Goal: Task Accomplishment & Management: Manage account settings

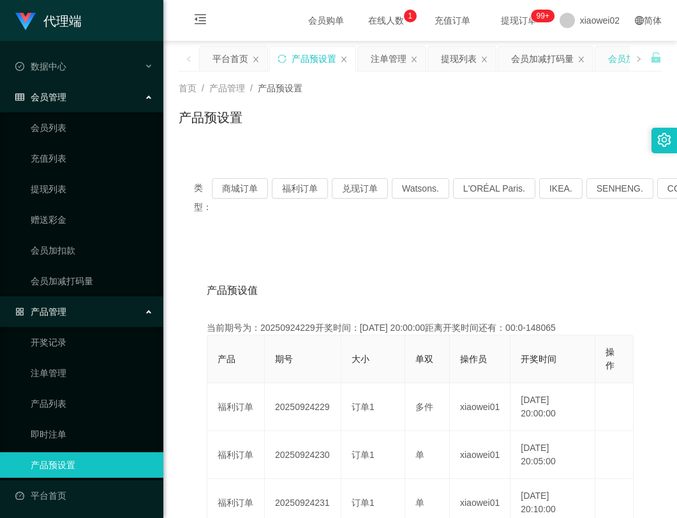
click at [618, 52] on div "会员加扣款" at bounding box center [630, 59] width 45 height 24
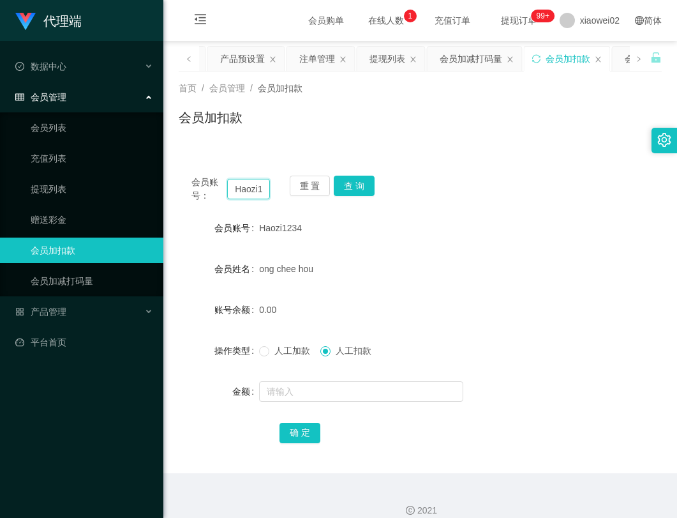
click at [255, 189] on input "Haozi1234" at bounding box center [248, 189] width 43 height 20
drag, startPoint x: 263, startPoint y: 190, endPoint x: 198, endPoint y: 190, distance: 65.1
click at [198, 190] on div "会员账号： Haozi1234" at bounding box center [230, 189] width 79 height 27
paste input "IONGCHIITING"
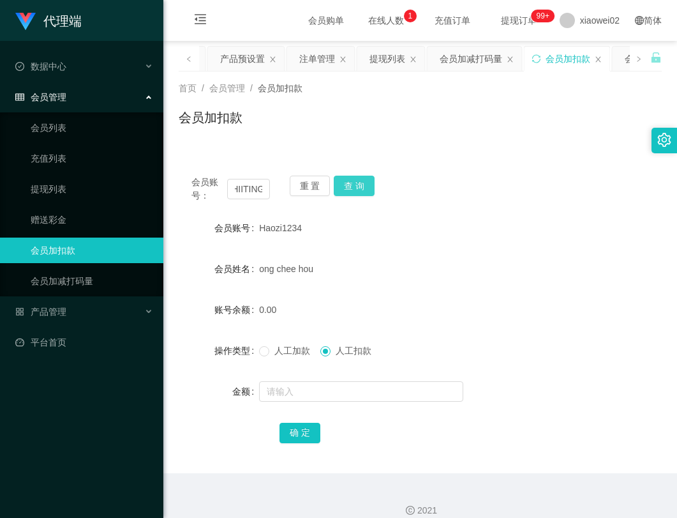
click at [366, 186] on button "查 询" at bounding box center [354, 186] width 41 height 20
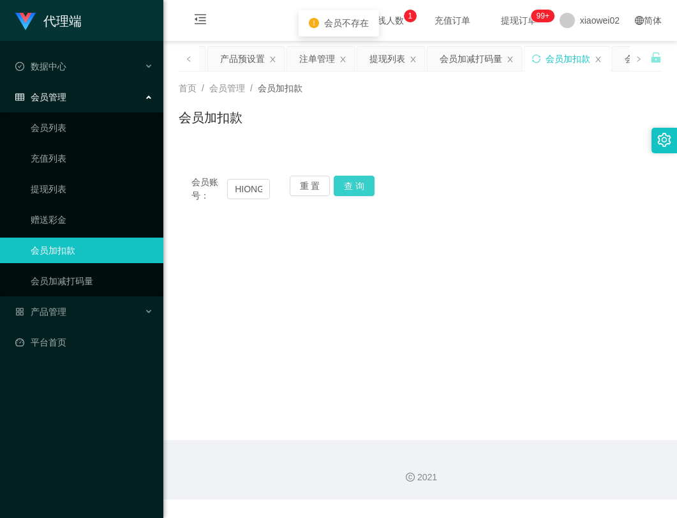
click at [366, 186] on button "查 询" at bounding box center [354, 186] width 41 height 20
click at [463, 206] on div "会员账号： HIONGCHIITING234 重 置 查 询 会员账号 Haozi1234 会员姓名 ong chee hou 账号余额 0.00 操作类型 …" at bounding box center [420, 189] width 483 height 52
click at [242, 188] on input "HIONGCHIITING234" at bounding box center [248, 189] width 43 height 20
paste input "text"
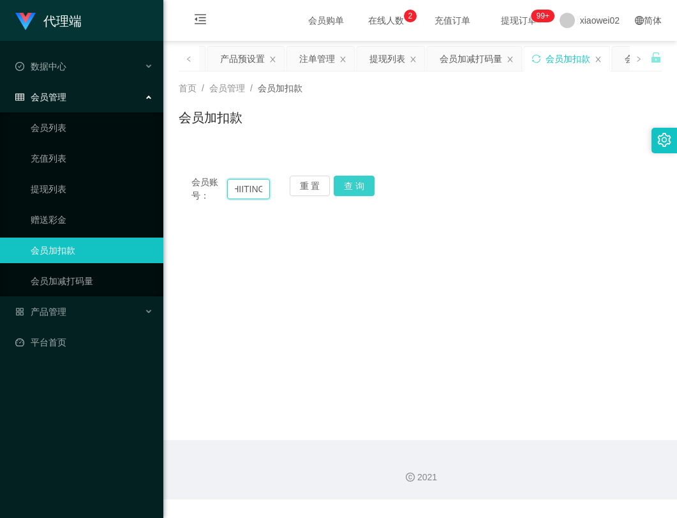
type input "HIONGCHIITING"
click at [355, 182] on button "查 询" at bounding box center [354, 186] width 41 height 20
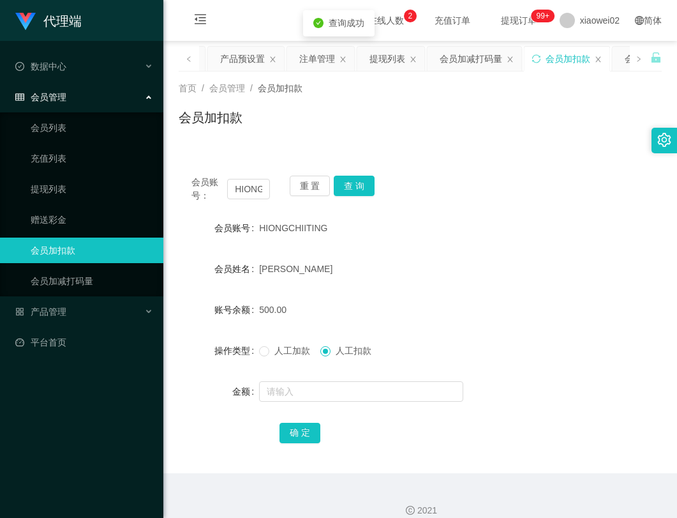
click at [431, 244] on form "会员账号 HIONGCHIITING 会员姓名 [PERSON_NAME] 账号余额 500.00 操作类型 人工加款 人工扣款 金额 确 定" at bounding box center [420, 330] width 483 height 230
drag, startPoint x: 500, startPoint y: 233, endPoint x: 458, endPoint y: 182, distance: 66.2
click at [486, 214] on div "会员账号： HIONGCHIITING 重 置 查 询 会员账号 [DEMOGRAPHIC_DATA] 会员姓名 [PERSON_NAME] 账号余额 500…" at bounding box center [420, 318] width 483 height 310
click at [56, 311] on span "产品管理" at bounding box center [40, 311] width 51 height 10
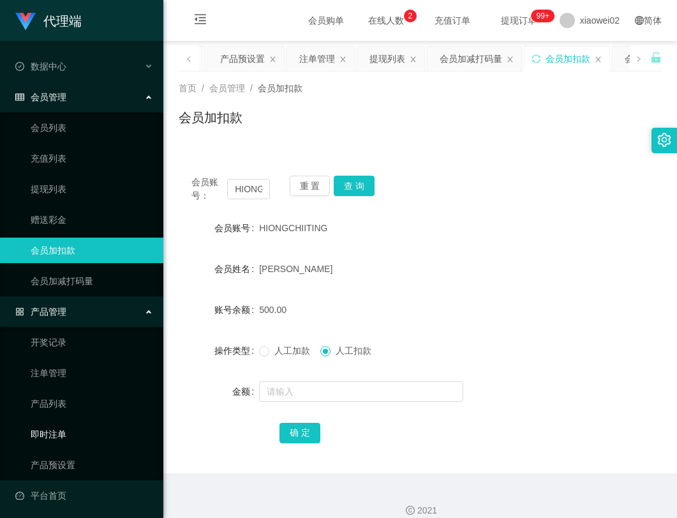
scroll to position [3, 0]
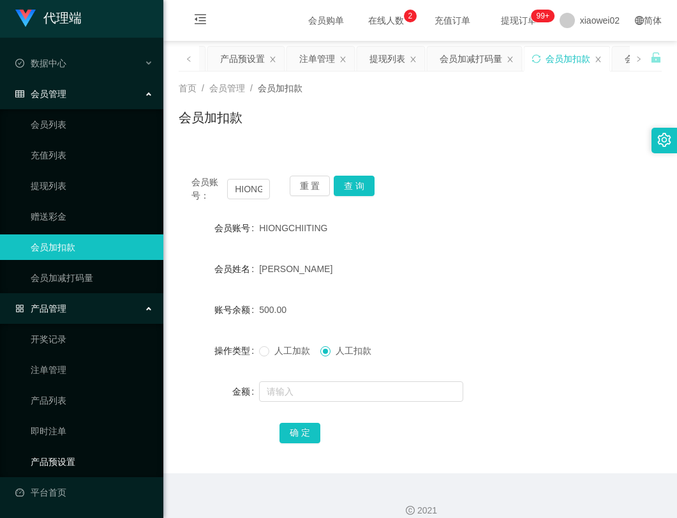
click at [49, 458] on link "产品预设置" at bounding box center [92, 462] width 123 height 26
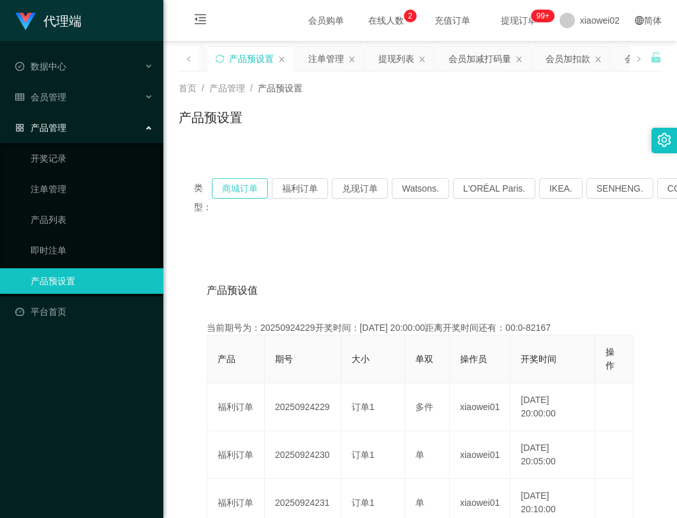
click at [250, 187] on button "商城订单" at bounding box center [240, 188] width 56 height 20
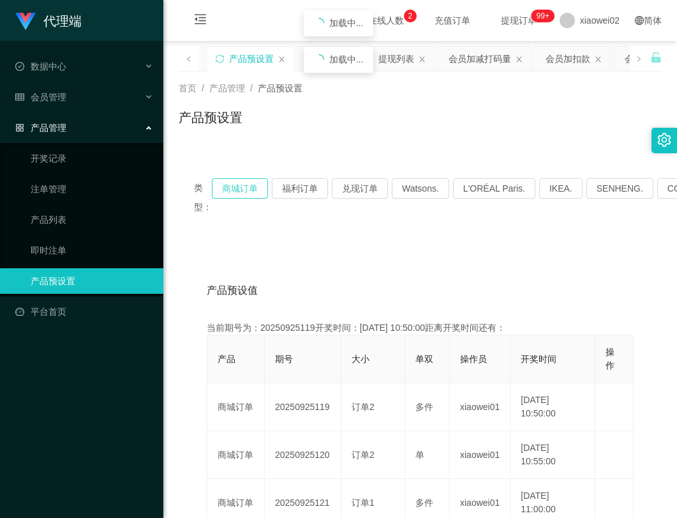
click at [250, 187] on button "商城订单" at bounding box center [240, 188] width 56 height 20
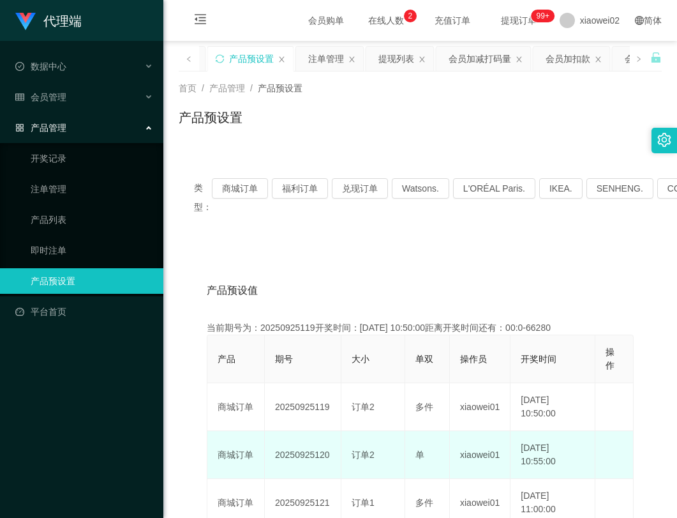
click at [293, 456] on td "20250925120" at bounding box center [303, 455] width 77 height 48
copy td "20250925120"
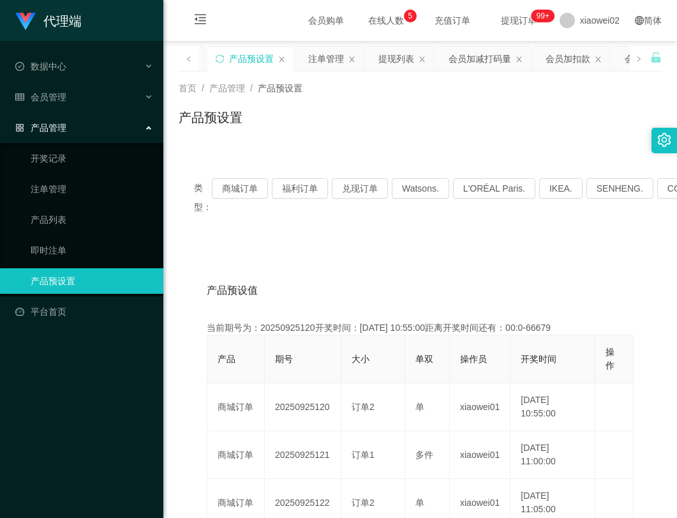
click at [539, 107] on div "首页 / 产品管理 / 产品预设置 / 产品预设置" at bounding box center [420, 110] width 483 height 56
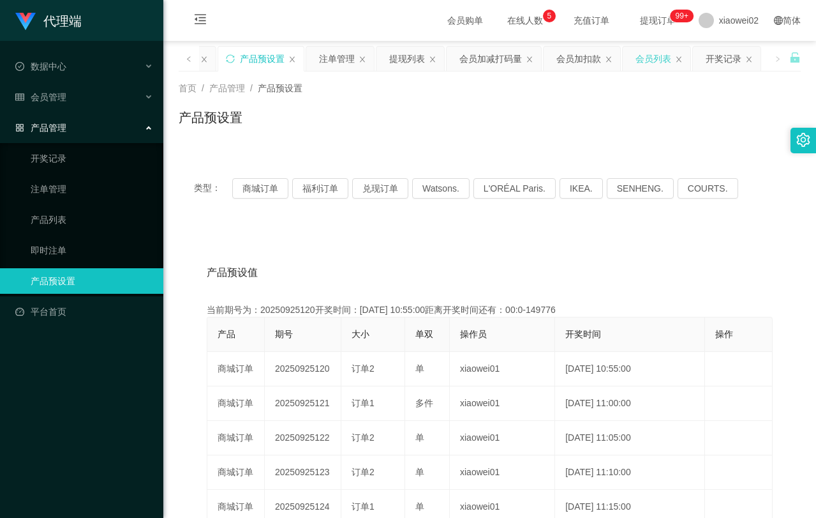
click at [650, 63] on div "会员列表" at bounding box center [654, 59] width 36 height 24
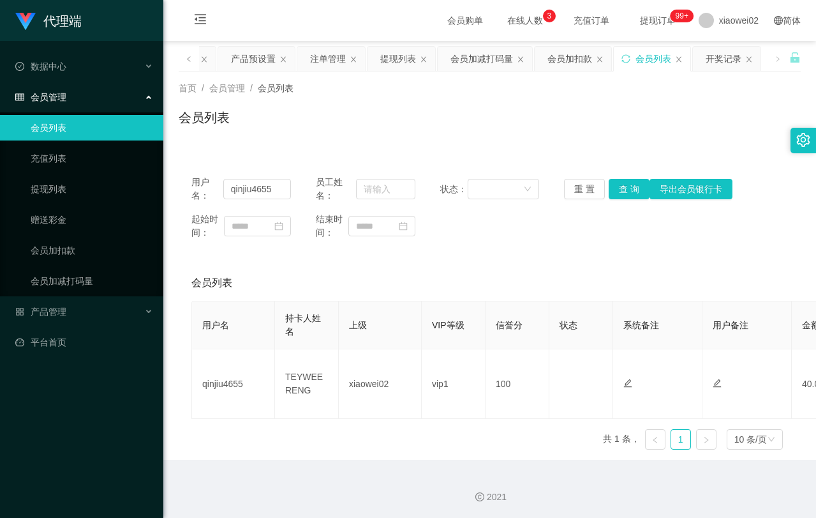
click at [363, 122] on div "会员列表" at bounding box center [490, 122] width 622 height 29
